Goal: Task Accomplishment & Management: Use online tool/utility

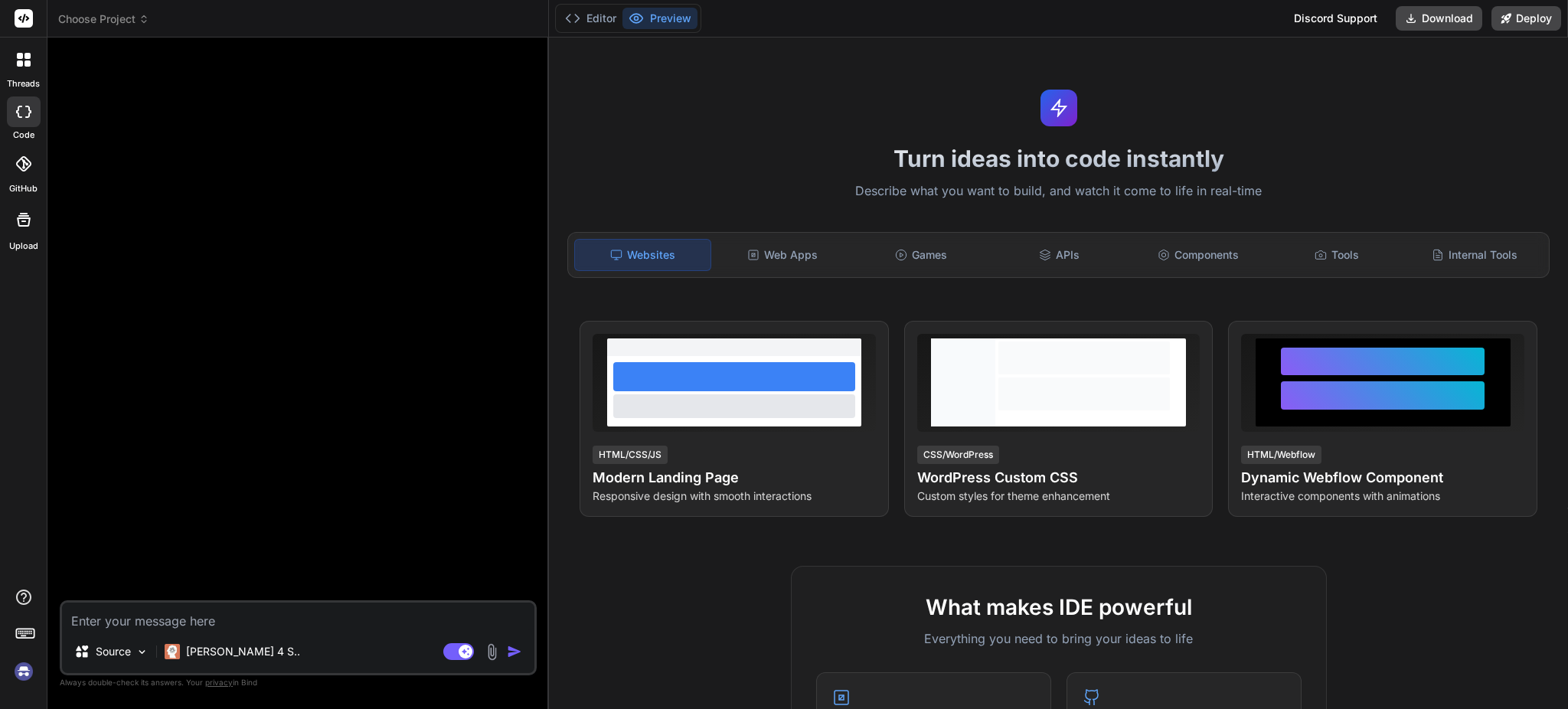
click at [25, 672] on img at bounding box center [24, 672] width 26 height 26
type textarea "x"
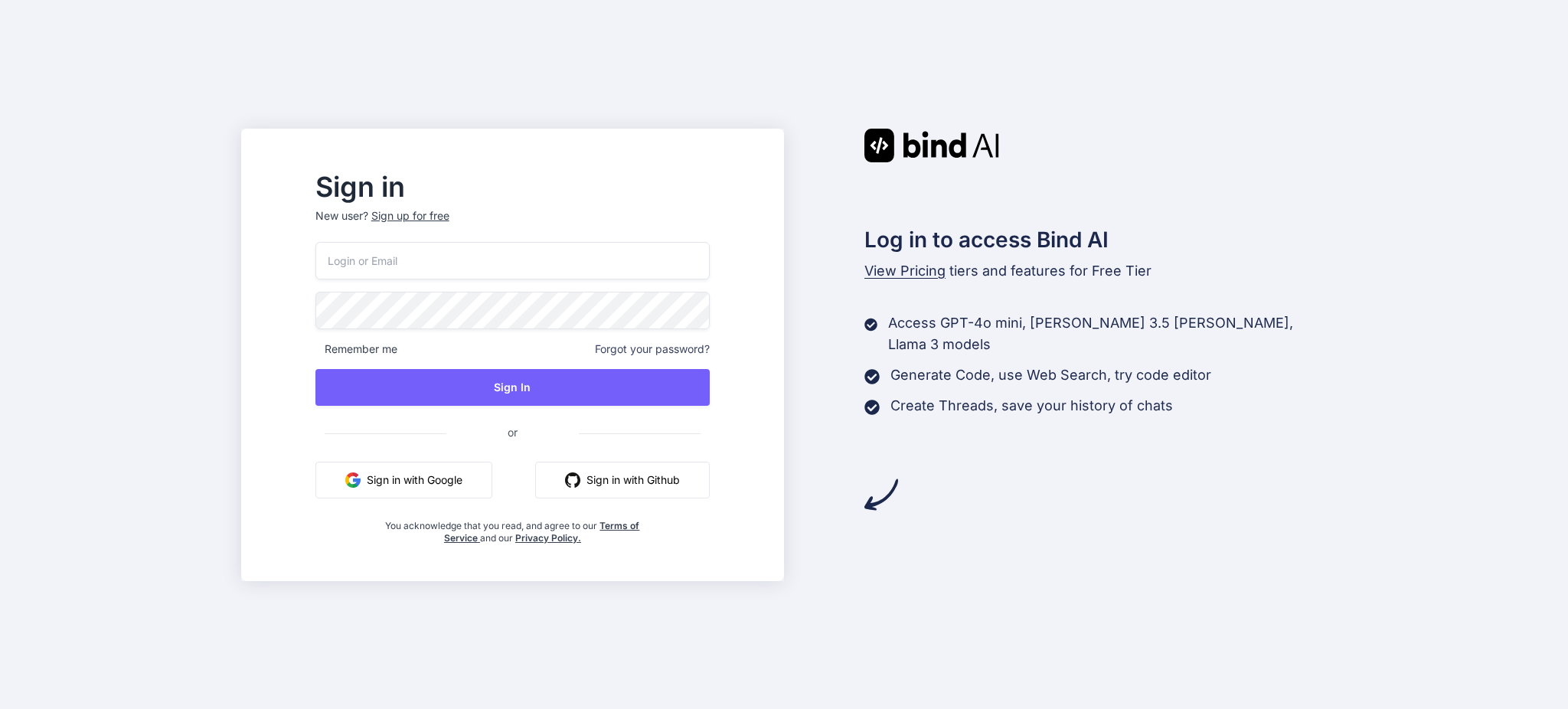
click at [570, 266] on input "email" at bounding box center [512, 260] width 395 height 37
type input "[EMAIL_ADDRESS][DOMAIN_NAME]"
drag, startPoint x: 516, startPoint y: 377, endPoint x: 535, endPoint y: 355, distance: 29.1
click at [518, 376] on button "Sign In" at bounding box center [512, 387] width 395 height 37
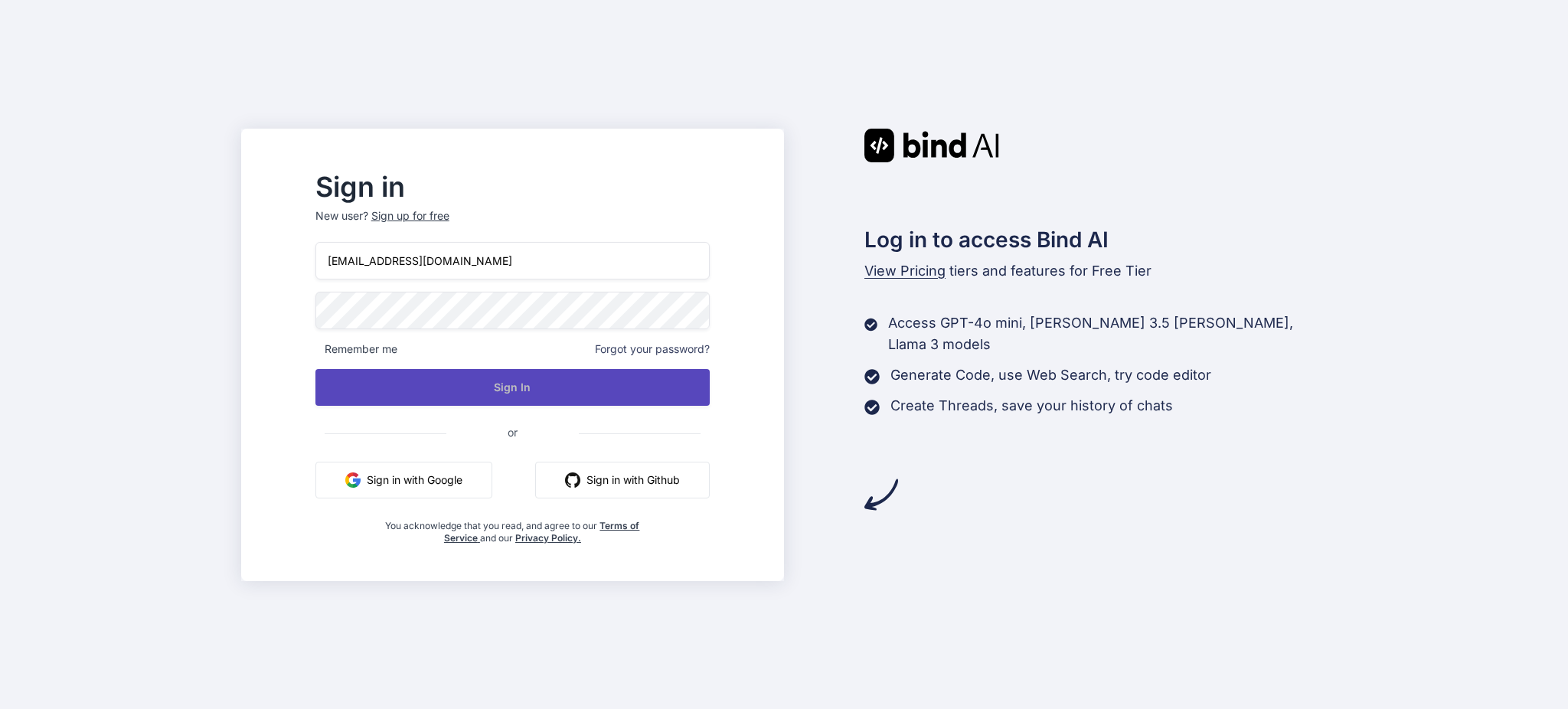
click at [549, 390] on button "Sign In" at bounding box center [512, 387] width 395 height 37
